Goal: Information Seeking & Learning: Learn about a topic

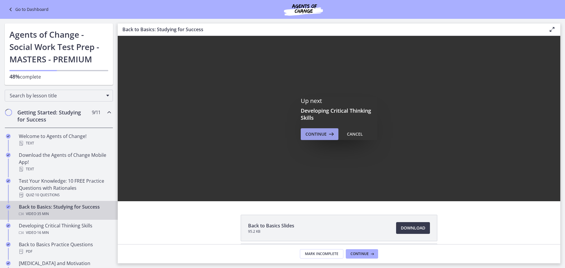
click at [315, 134] on span "Continue" at bounding box center [315, 134] width 21 height 7
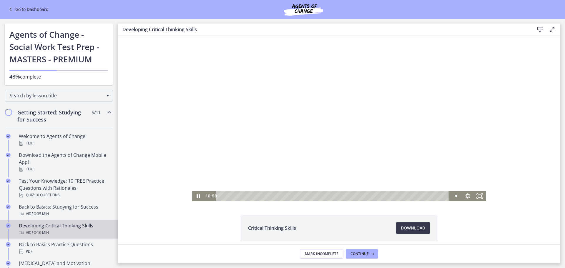
click at [335, 136] on div at bounding box center [339, 118] width 294 height 165
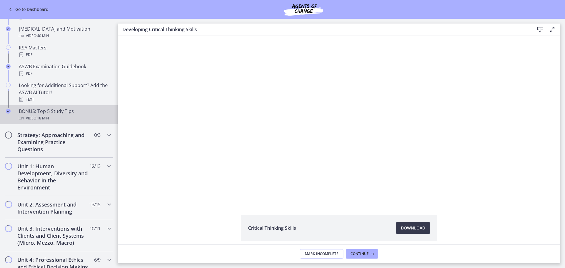
scroll to position [235, 0]
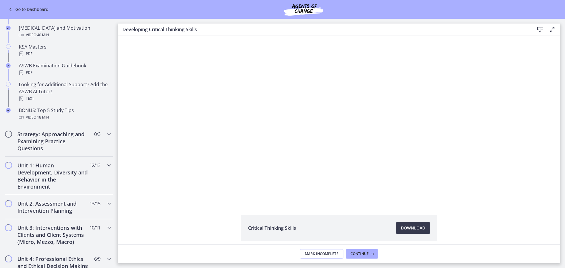
click at [62, 179] on h2 "Unit 1: Human Development, Diversity and Behavior in the Environment" at bounding box center [53, 176] width 72 height 28
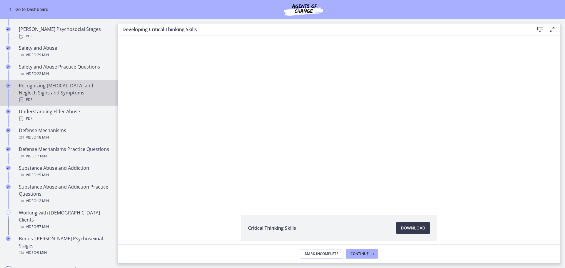
click at [57, 86] on div "Recognizing [MEDICAL_DATA] and Neglect: Signs and Symptoms PDF" at bounding box center [65, 92] width 92 height 21
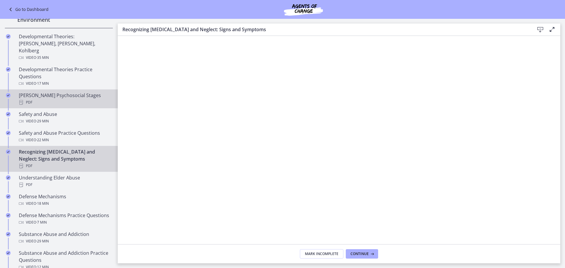
scroll to position [147, 0]
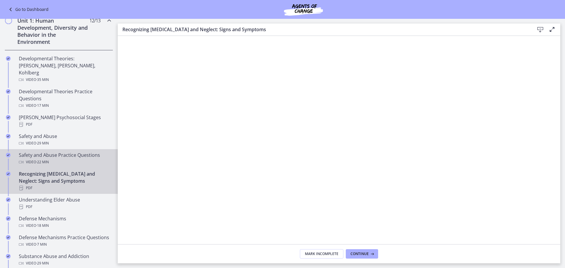
click at [60, 151] on div "Safety and Abuse Practice Questions Video · 22 min" at bounding box center [65, 158] width 92 height 14
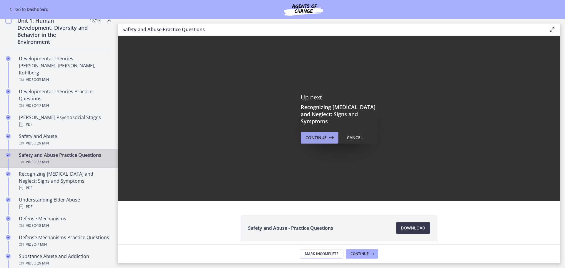
click at [327, 134] on icon at bounding box center [330, 137] width 8 height 7
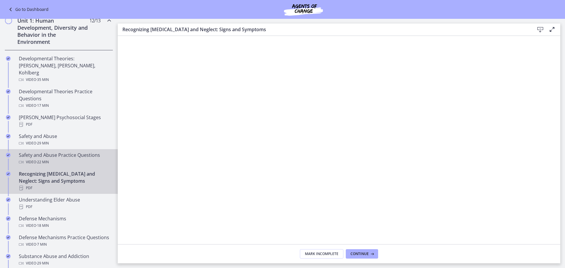
click at [43, 151] on div "Safety and Abuse Practice Questions Video · 22 min" at bounding box center [65, 158] width 92 height 14
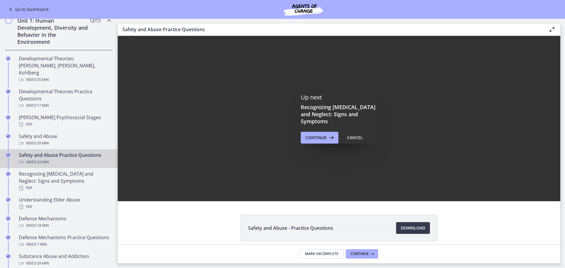
click at [208, 196] on div "Up next Recognizing [MEDICAL_DATA] and Neglect: Signs and Symptoms Continue Can…" at bounding box center [339, 118] width 442 height 165
click at [344, 132] on button "Cancel" at bounding box center [354, 138] width 25 height 12
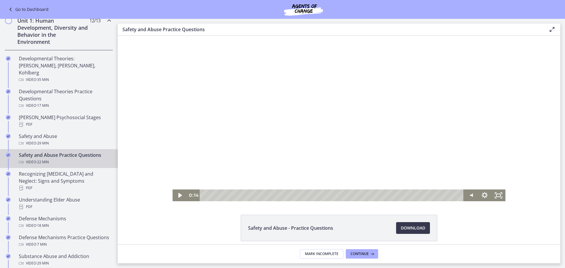
click at [205, 194] on div "Playbar" at bounding box center [332, 195] width 255 height 12
click at [175, 195] on icon "Play Video" at bounding box center [180, 195] width 14 height 12
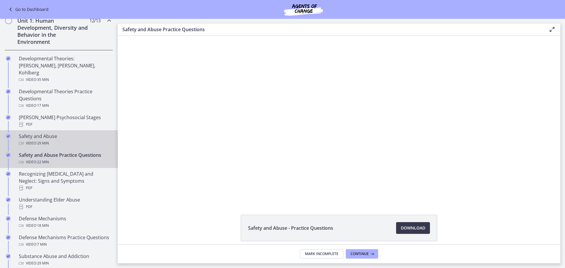
click at [44, 140] on span "· 29 min" at bounding box center [42, 143] width 13 height 7
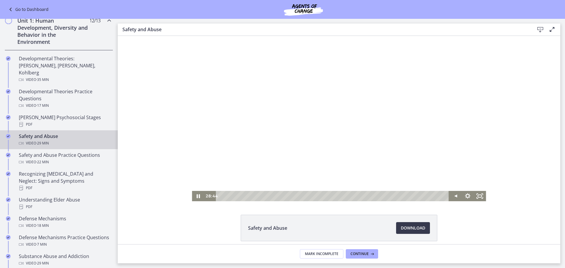
click at [221, 195] on div "Playbar" at bounding box center [334, 196] width 226 height 10
click at [257, 195] on div "5:02" at bounding box center [334, 196] width 226 height 10
click at [254, 195] on div "4:32" at bounding box center [334, 196] width 226 height 10
click at [249, 195] on div "3:54" at bounding box center [334, 196] width 226 height 10
click at [342, 171] on div at bounding box center [339, 118] width 294 height 165
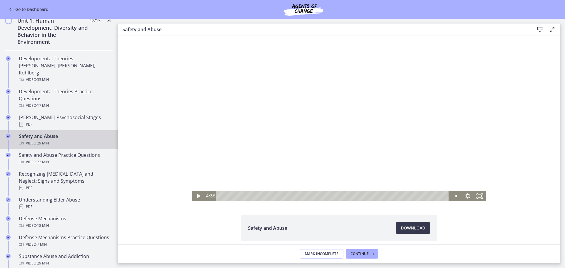
click at [342, 171] on div at bounding box center [339, 118] width 294 height 165
click at [296, 139] on div at bounding box center [339, 118] width 294 height 165
click at [250, 137] on div at bounding box center [339, 118] width 294 height 165
click at [265, 144] on div at bounding box center [339, 118] width 294 height 165
click at [279, 159] on div at bounding box center [339, 118] width 294 height 165
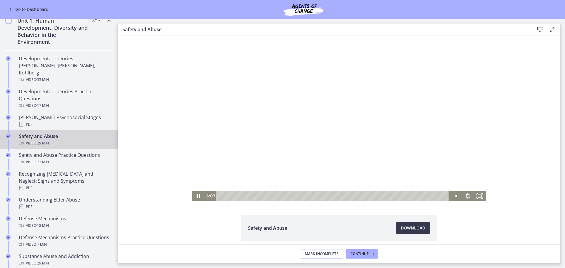
drag, startPoint x: 277, startPoint y: 184, endPoint x: 279, endPoint y: 83, distance: 100.3
click at [280, 84] on div at bounding box center [339, 118] width 294 height 165
click at [279, 83] on div at bounding box center [339, 118] width 294 height 165
click at [327, 128] on div at bounding box center [339, 118] width 294 height 165
click at [255, 197] on div "4:41" at bounding box center [334, 196] width 226 height 10
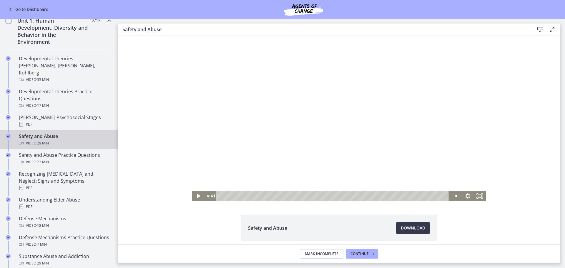
click at [257, 131] on div at bounding box center [339, 118] width 294 height 165
click at [234, 197] on div "2:02" at bounding box center [334, 196] width 226 height 10
click at [292, 111] on div at bounding box center [339, 118] width 294 height 165
click at [242, 196] on div "3:01" at bounding box center [334, 196] width 226 height 10
click at [249, 196] on div "3:56" at bounding box center [334, 196] width 226 height 10
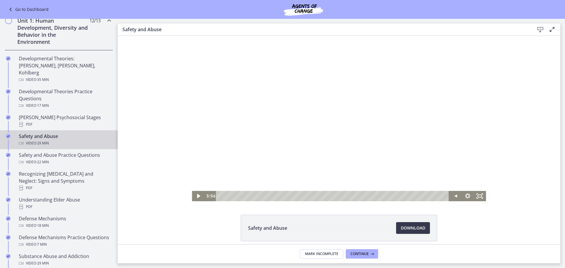
click at [317, 156] on div at bounding box center [339, 118] width 294 height 165
click at [259, 195] on div "5:15" at bounding box center [334, 196] width 226 height 10
click at [271, 195] on div "6:46" at bounding box center [334, 196] width 226 height 10
click at [263, 196] on div "5:42" at bounding box center [334, 196] width 226 height 10
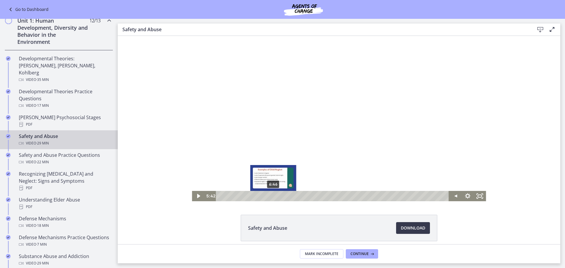
click at [271, 195] on div "6:46" at bounding box center [334, 196] width 226 height 10
click at [278, 196] on div "7:40" at bounding box center [334, 196] width 226 height 10
click at [287, 195] on div "8:53" at bounding box center [334, 196] width 226 height 10
click at [291, 196] on div "9:18" at bounding box center [334, 196] width 226 height 10
